Goal: Information Seeking & Learning: Understand process/instructions

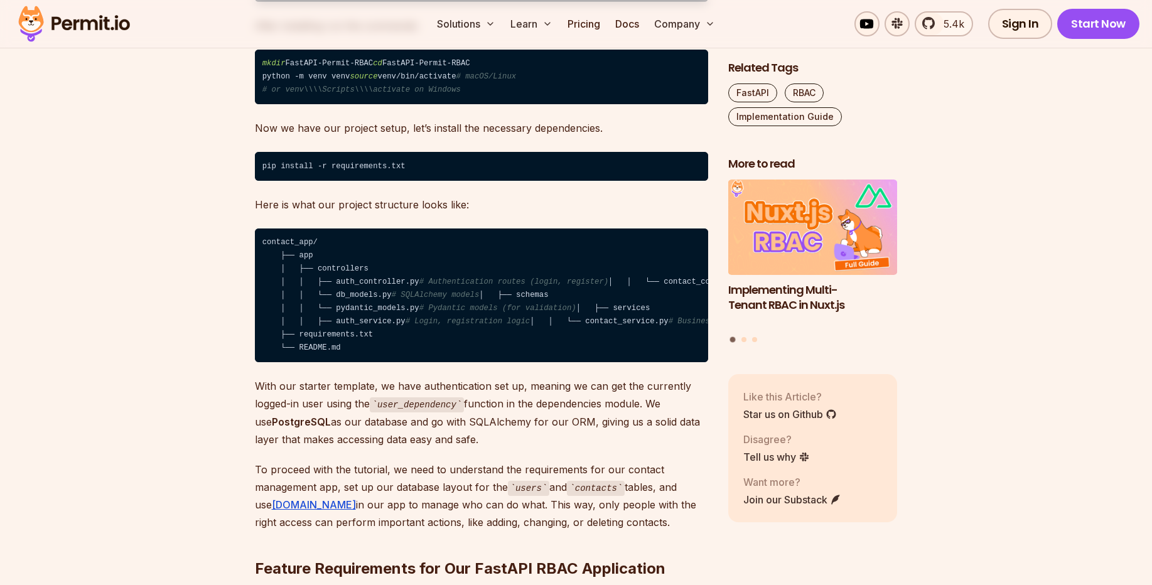
scroll to position [1842, 0]
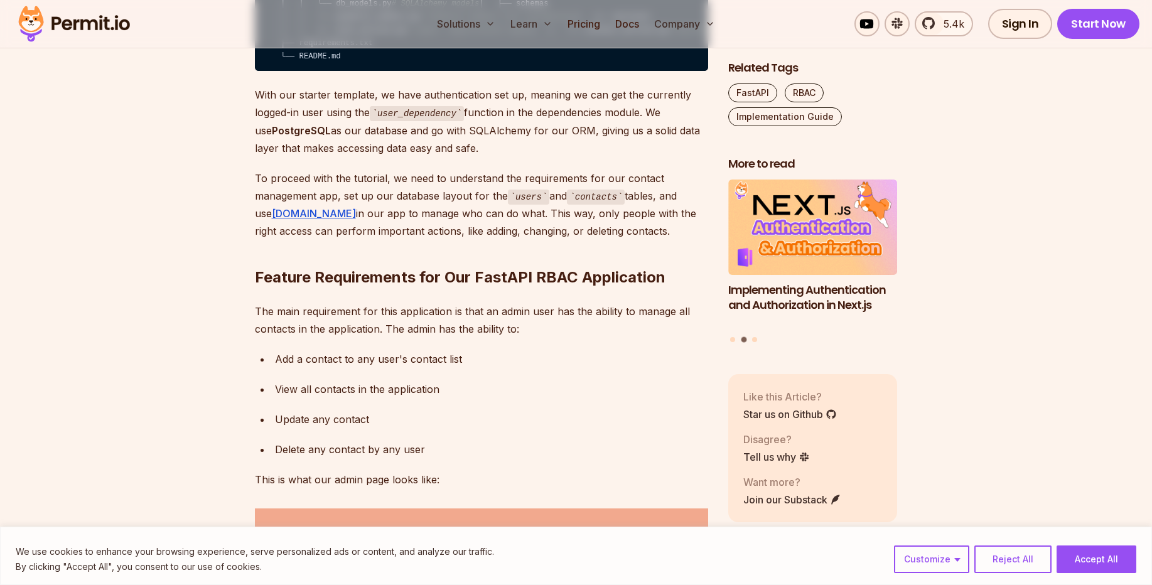
scroll to position [2017, 0]
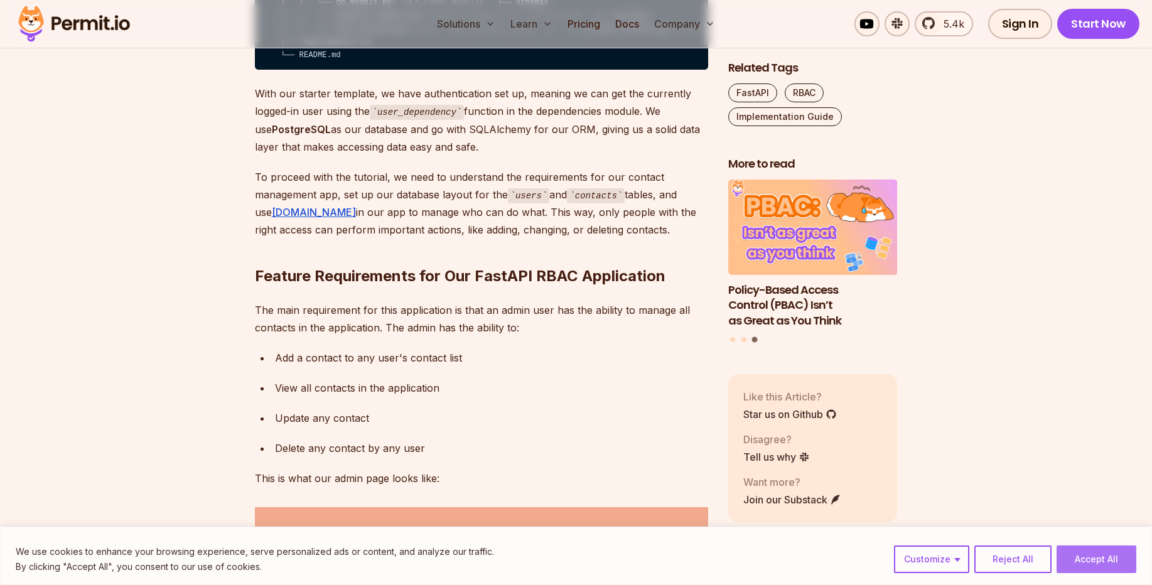
click at [1094, 549] on button "Accept All" at bounding box center [1097, 560] width 80 height 28
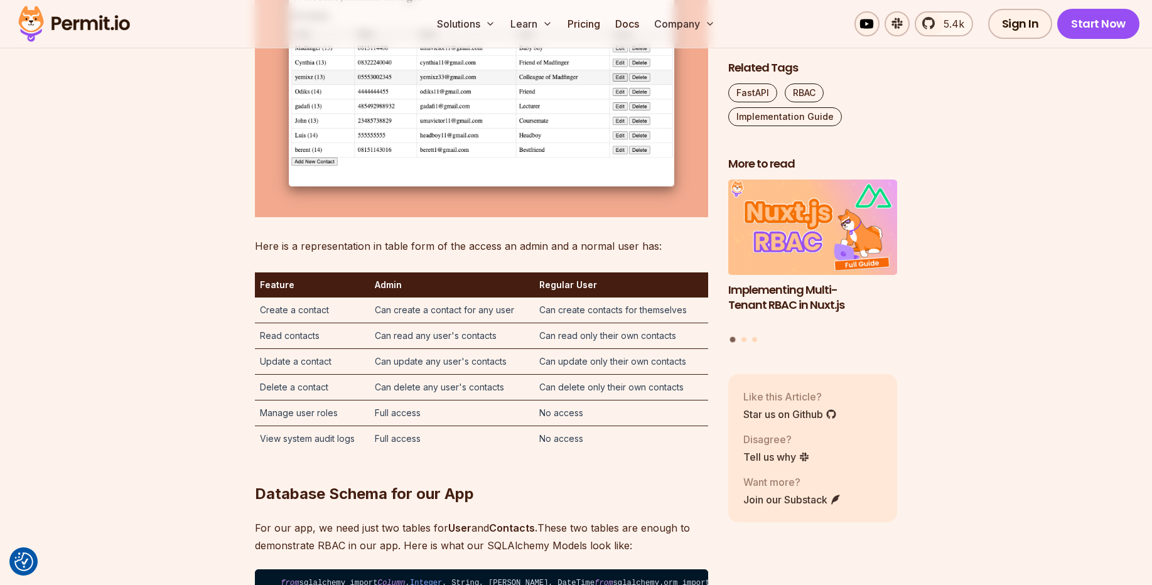
scroll to position [2568, 0]
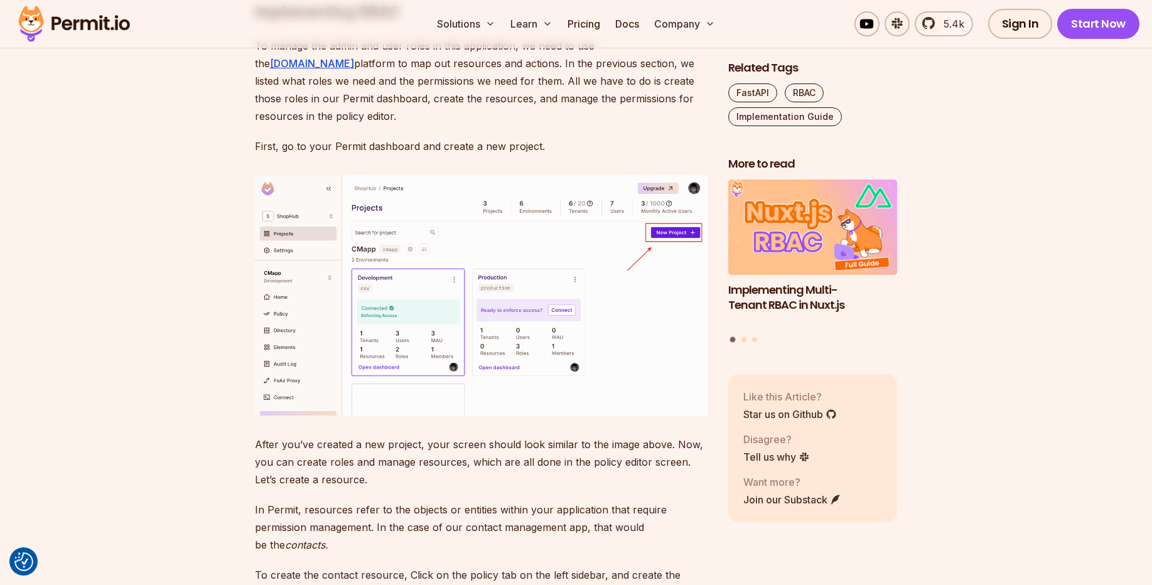
scroll to position [3507, 0]
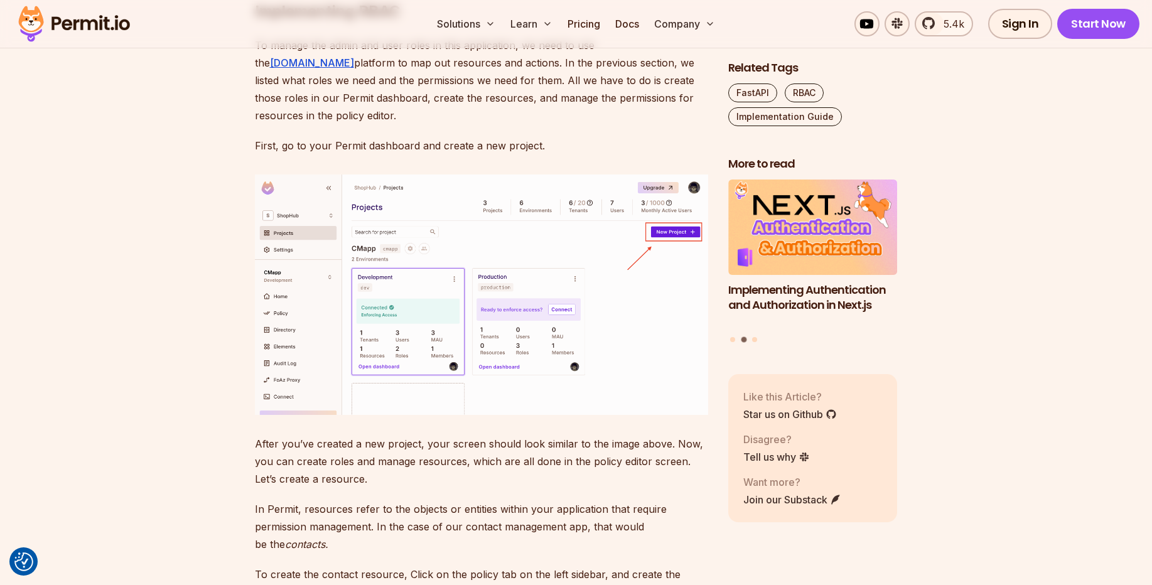
click at [302, 124] on p "To manage the admin and user roles in this application, we need to use the [DOM…" at bounding box center [481, 80] width 453 height 88
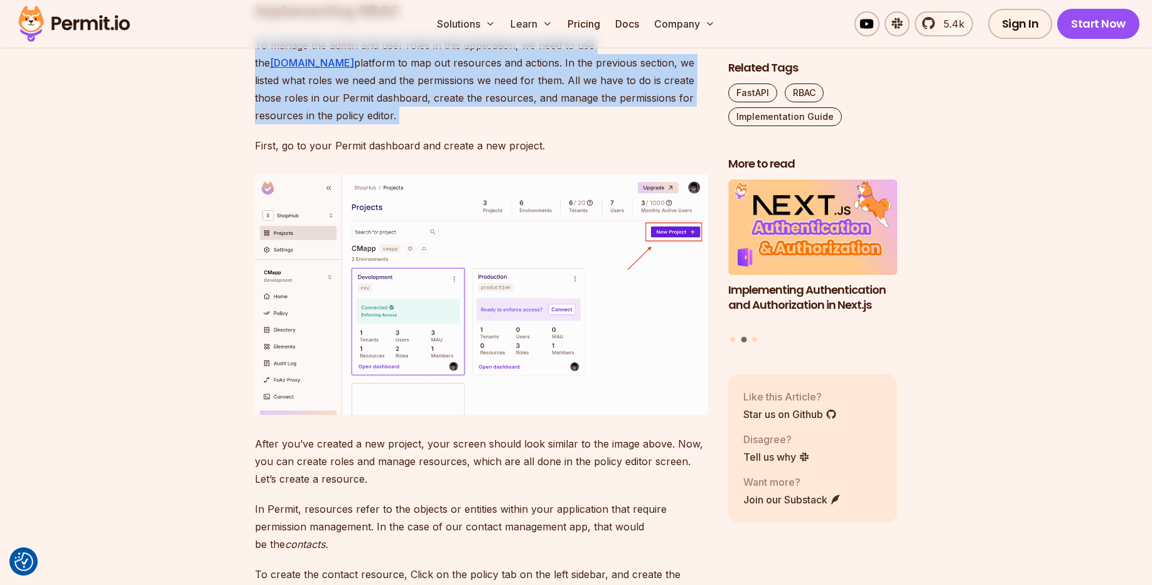
click at [302, 124] on p "To manage the admin and user roles in this application, we need to use the [DOM…" at bounding box center [481, 80] width 453 height 88
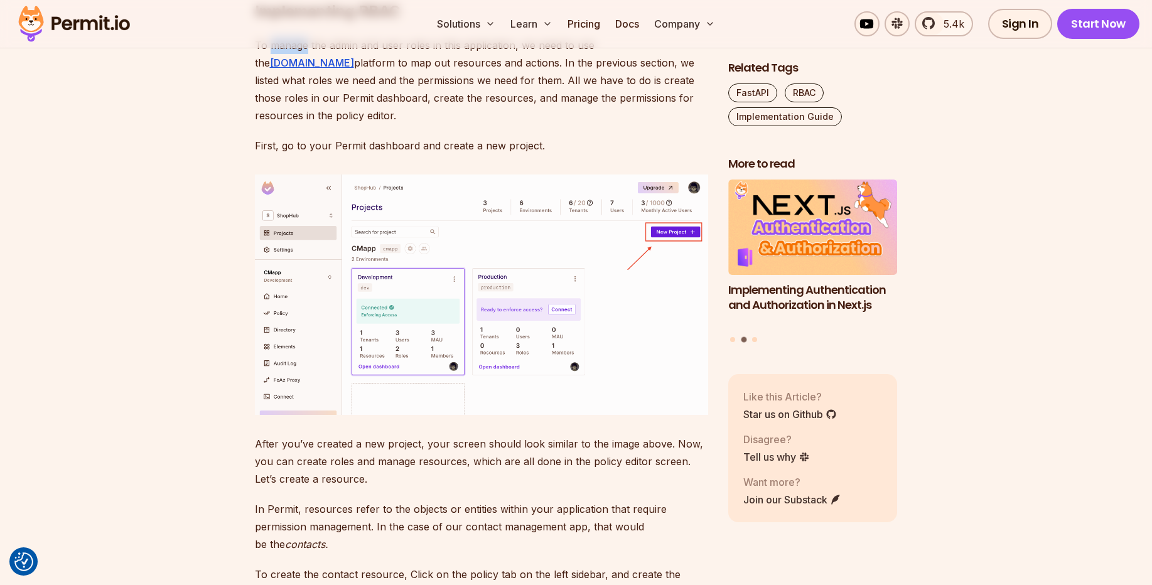
click at [302, 124] on p "To manage the admin and user roles in this application, we need to use the [DOM…" at bounding box center [481, 80] width 453 height 88
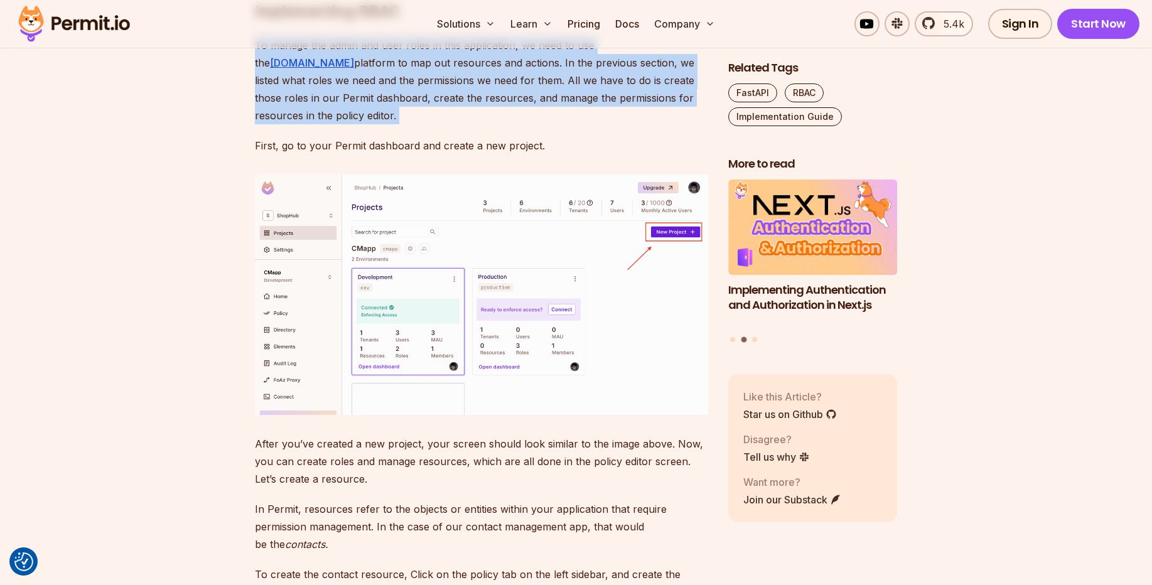
click at [302, 124] on p "To manage the admin and user roles in this application, we need to use the [DOM…" at bounding box center [481, 80] width 453 height 88
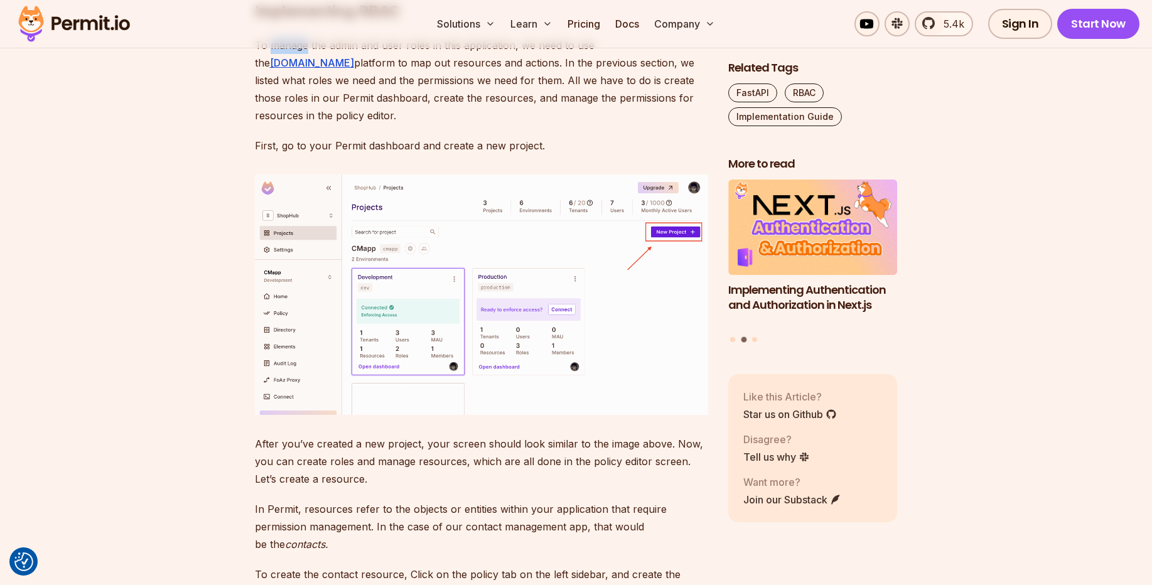
click at [302, 124] on p "To manage the admin and user roles in this application, we need to use the [DOM…" at bounding box center [481, 80] width 453 height 88
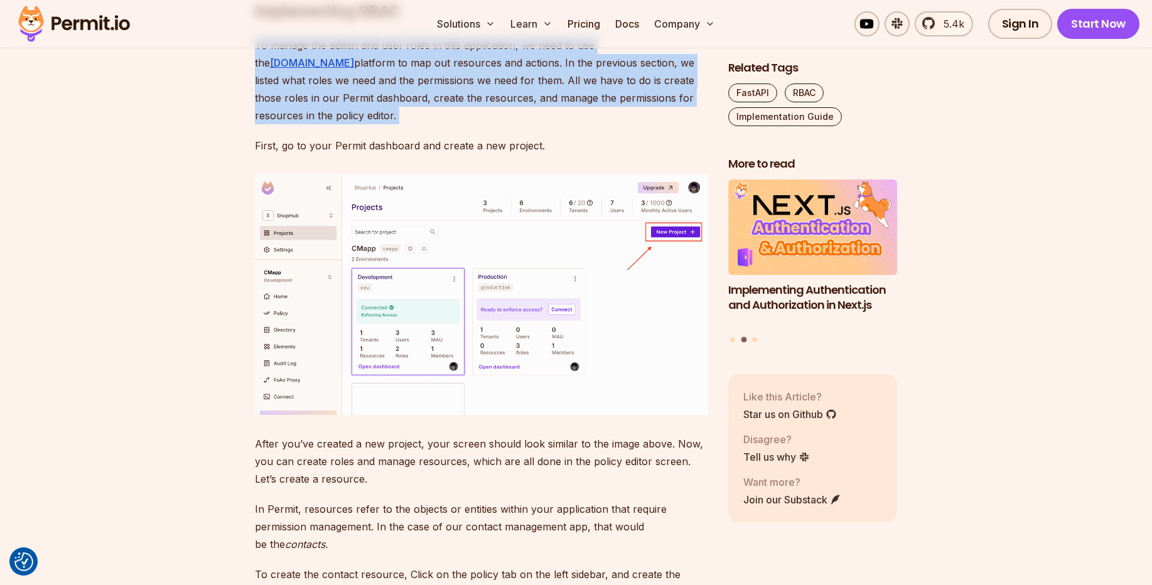
click at [302, 124] on p "To manage the admin and user roles in this application, we need to use the [DOM…" at bounding box center [481, 80] width 453 height 88
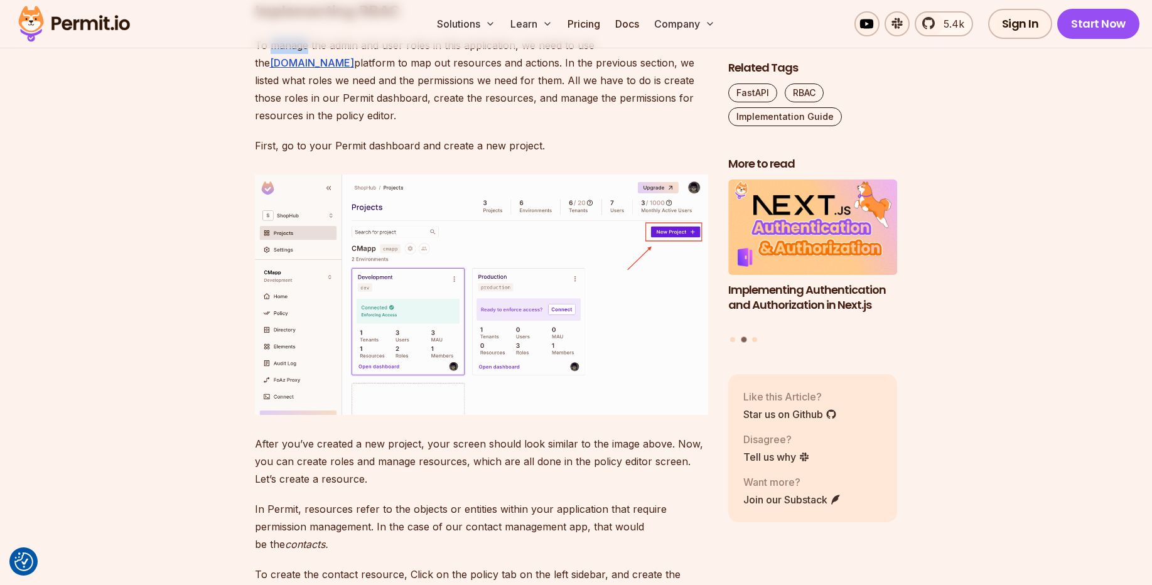
click at [302, 124] on p "To manage the admin and user roles in this application, we need to use the [DOM…" at bounding box center [481, 80] width 453 height 88
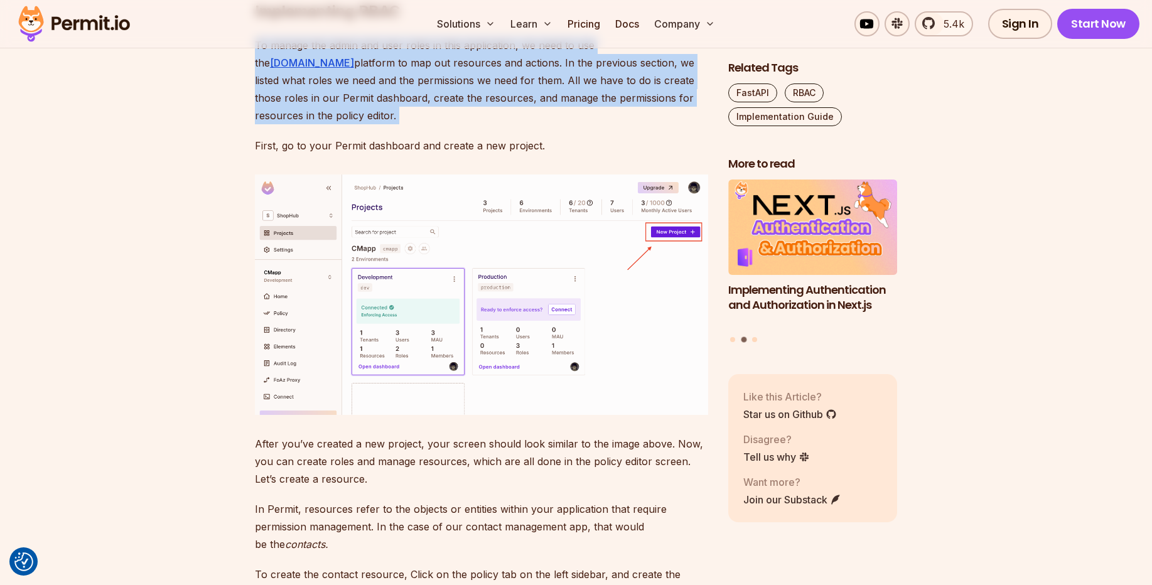
click at [302, 124] on p "To manage the admin and user roles in this application, we need to use the [DOM…" at bounding box center [481, 80] width 453 height 88
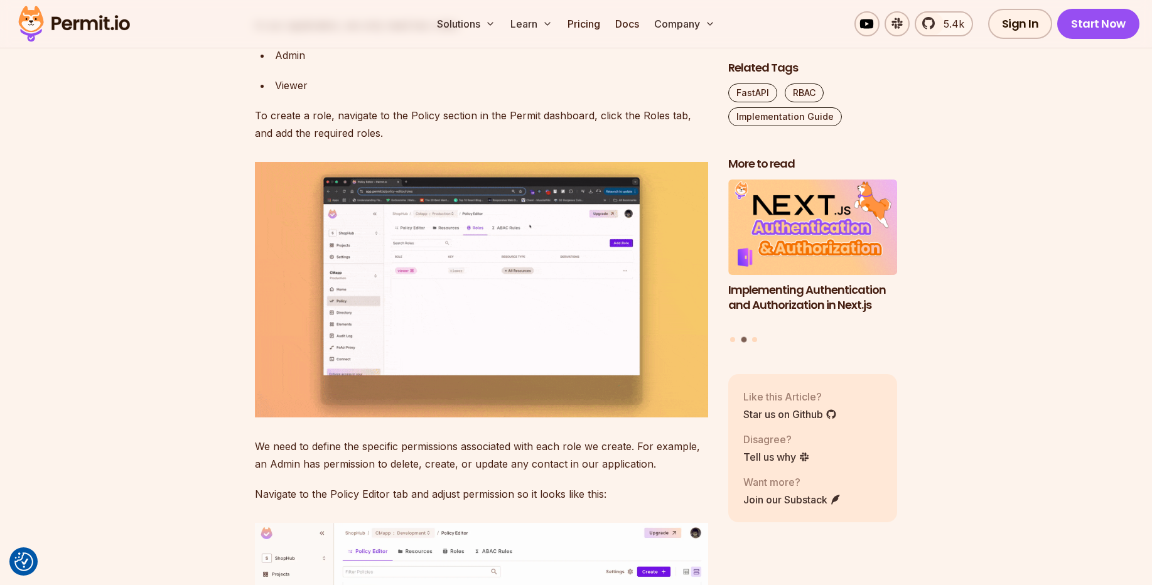
scroll to position [4504, 0]
